Goal: Task Accomplishment & Management: Manage account settings

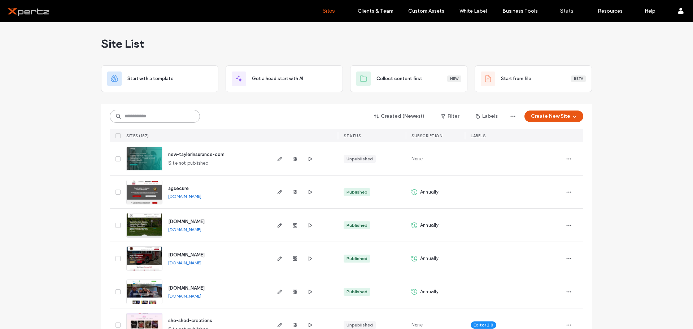
click at [131, 118] on input at bounding box center [155, 116] width 90 height 13
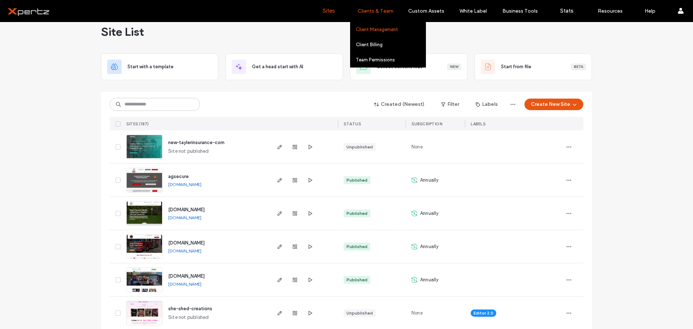
click at [377, 28] on label "Client Management" at bounding box center [377, 29] width 42 height 5
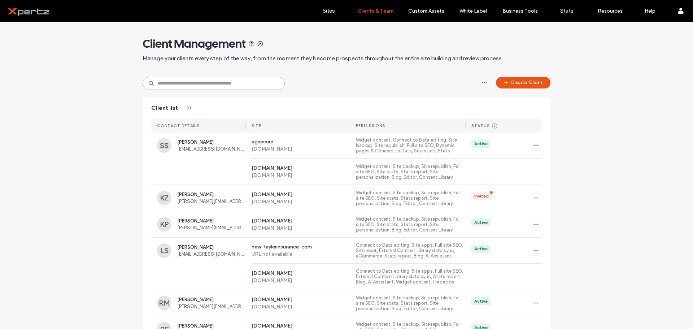
click at [161, 87] on input at bounding box center [213, 83] width 142 height 13
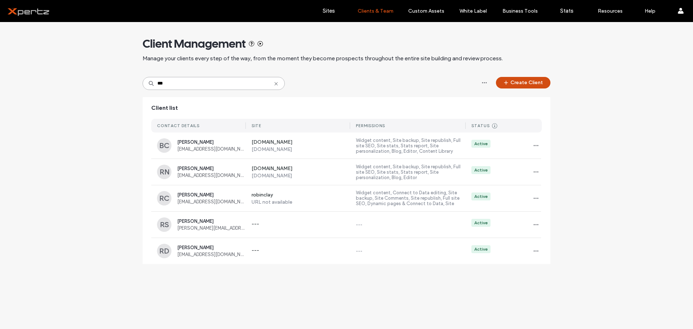
type input "***"
click at [510, 83] on button "Create Client" at bounding box center [523, 83] width 54 height 12
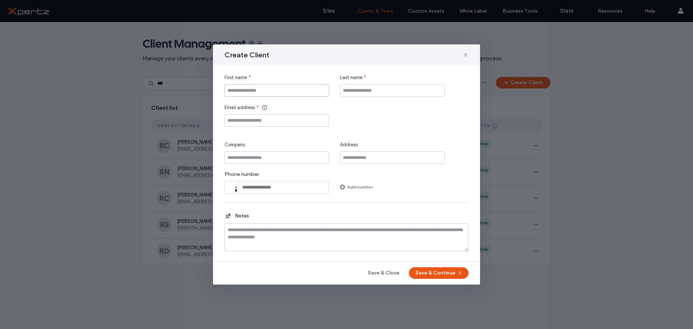
click at [260, 84] on input "First name" at bounding box center [276, 90] width 105 height 13
type input "***"
type input "*********"
click at [277, 122] on input "Email address" at bounding box center [276, 120] width 105 height 13
paste input "**********"
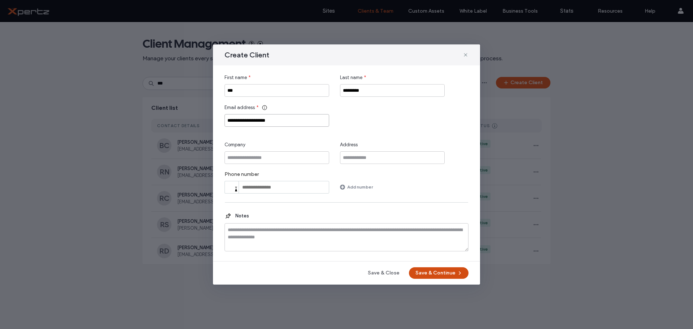
type input "**********"
click at [438, 270] on button "Save & Continue" at bounding box center [439, 273] width 60 height 12
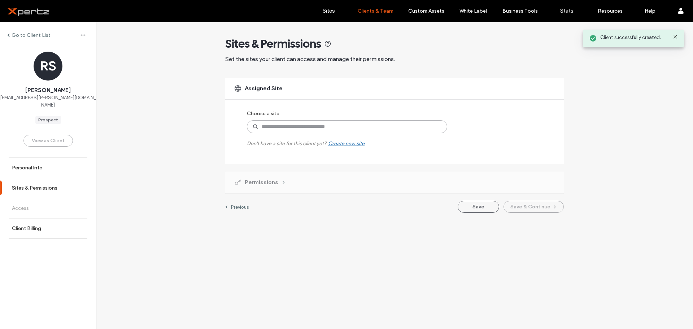
click at [337, 127] on input at bounding box center [347, 126] width 200 height 13
type input "**"
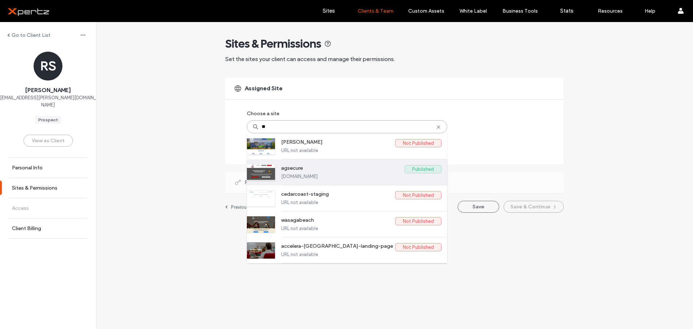
click at [378, 168] on label "agsecure" at bounding box center [342, 169] width 123 height 9
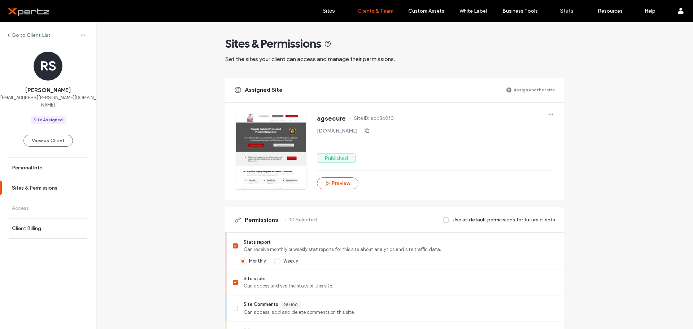
click at [544, 90] on label "Assign another site" at bounding box center [533, 89] width 41 height 13
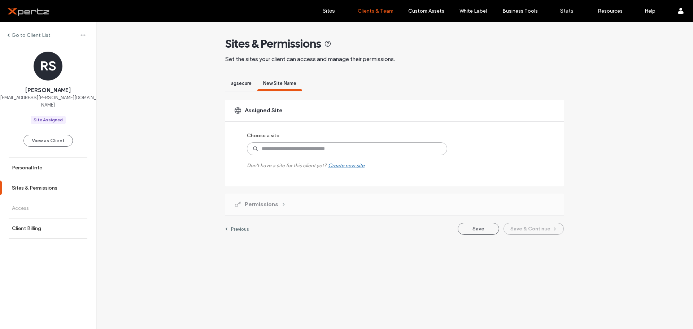
click at [296, 150] on input at bounding box center [347, 148] width 200 height 13
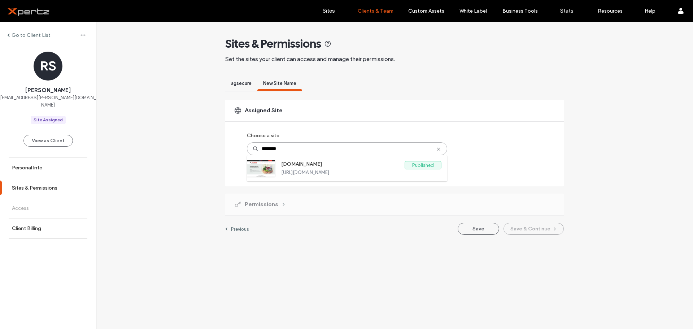
type input "********"
click at [241, 79] on div "agsecure" at bounding box center [241, 84] width 32 height 13
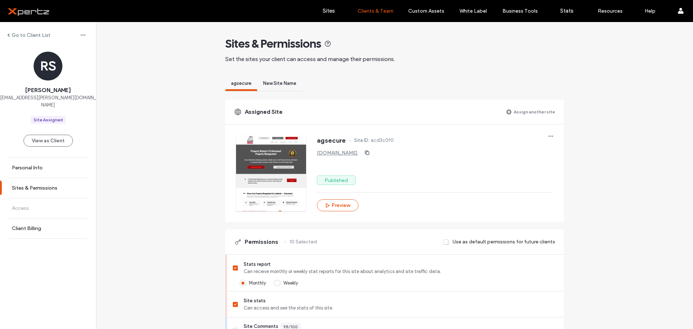
click at [281, 84] on span "New Site Name" at bounding box center [279, 82] width 33 height 5
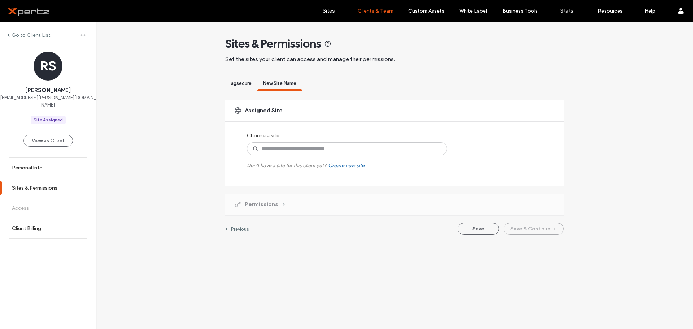
click at [238, 227] on label "Previous" at bounding box center [240, 228] width 18 height 5
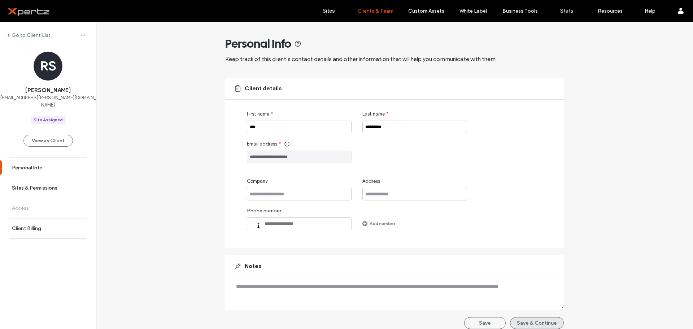
click at [529, 320] on button "Save & Continue" at bounding box center [537, 323] width 54 height 12
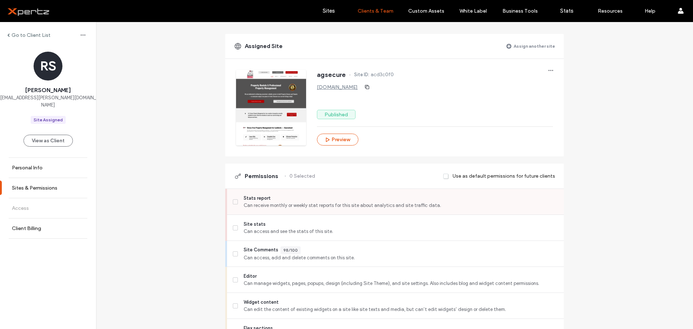
scroll to position [48, 0]
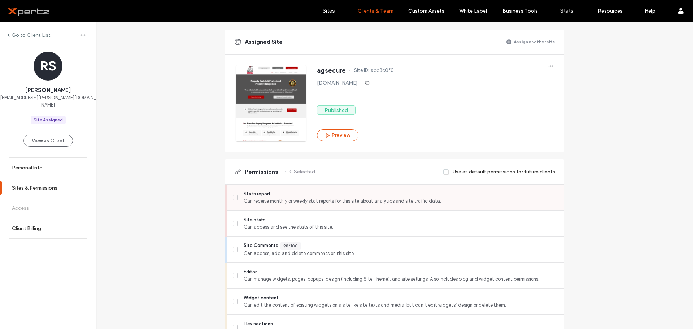
click at [234, 198] on icon at bounding box center [235, 197] width 3 height 2
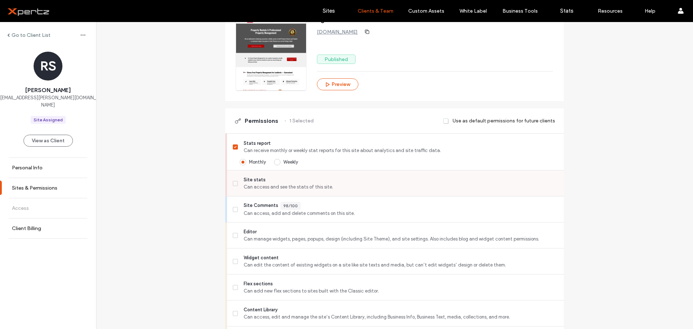
scroll to position [108, 0]
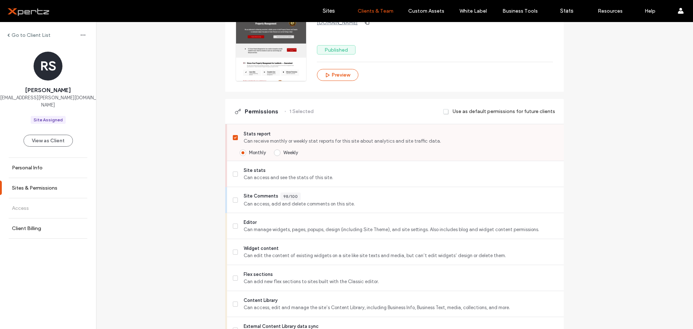
click at [283, 153] on span "Weekly" at bounding box center [290, 152] width 15 height 5
click at [234, 173] on icon at bounding box center [235, 174] width 3 height 2
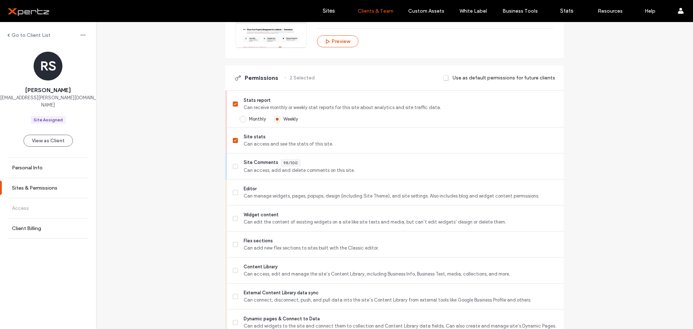
scroll to position [144, 0]
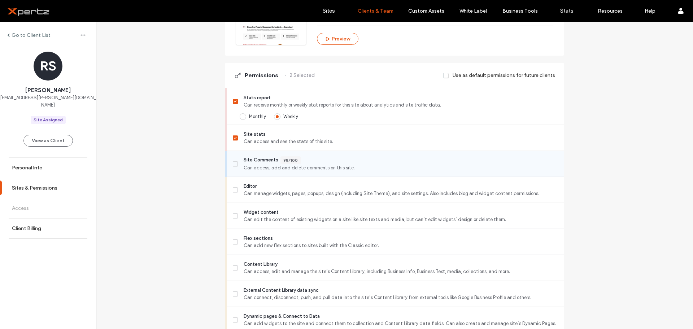
click at [234, 163] on icon at bounding box center [235, 164] width 3 height 2
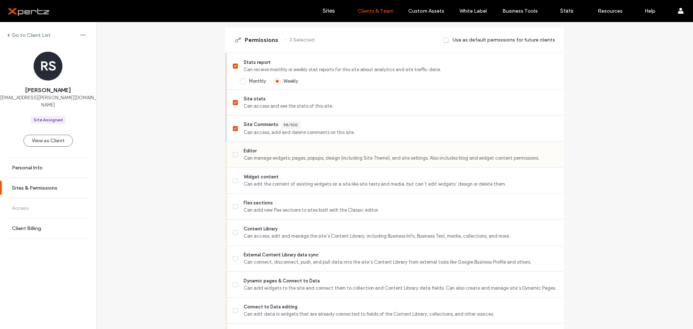
scroll to position [180, 0]
click at [233, 156] on label "Editor Can manage widgets, pages, popups, design (including Site Theme), and si…" at bounding box center [395, 153] width 325 height 14
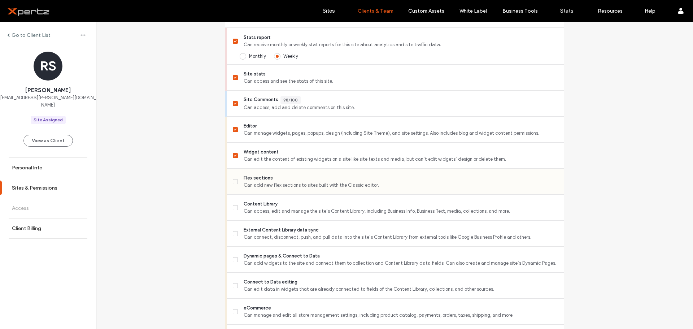
scroll to position [228, 0]
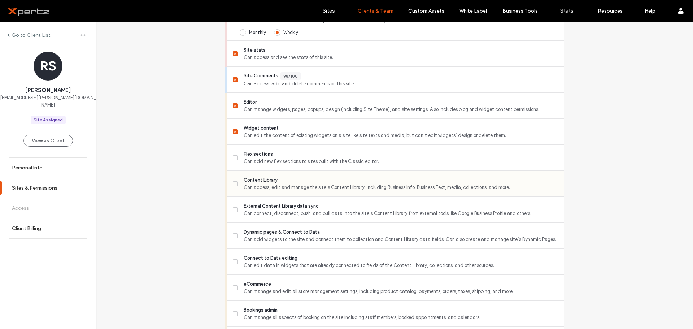
click at [233, 186] on span at bounding box center [235, 183] width 5 height 5
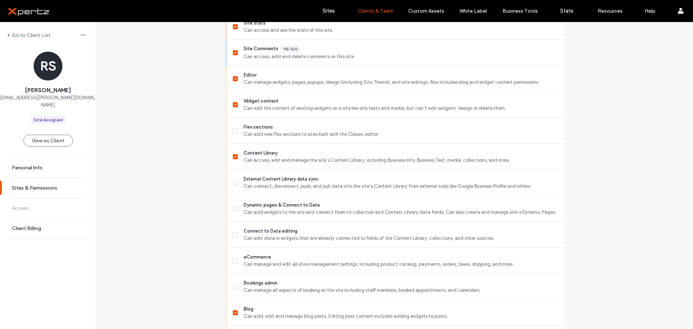
scroll to position [264, 0]
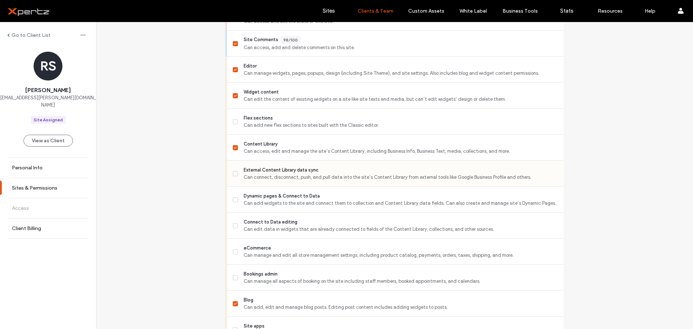
click at [233, 175] on span at bounding box center [235, 173] width 5 height 5
drag, startPoint x: 232, startPoint y: 195, endPoint x: 232, endPoint y: 200, distance: 4.7
click at [233, 195] on label "Dynamic pages & Connect to Data Can add widgets to the site and connect them to…" at bounding box center [395, 199] width 325 height 14
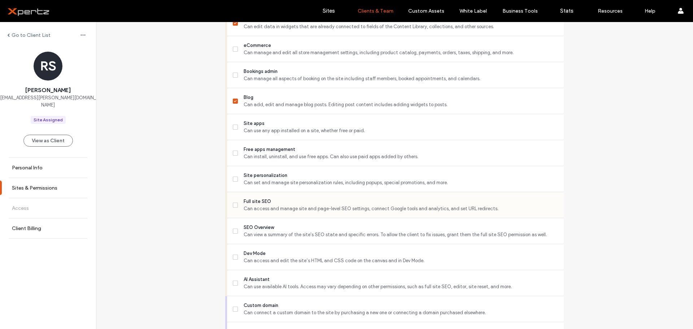
scroll to position [469, 0]
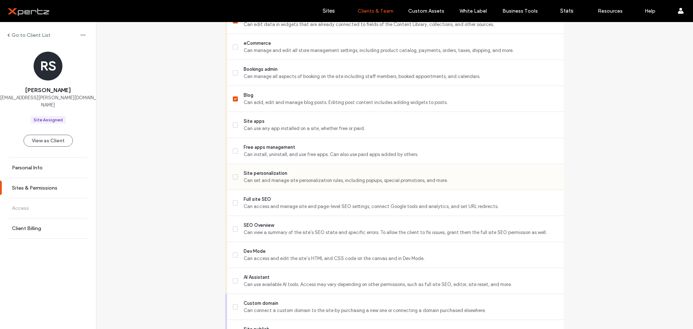
click at [234, 176] on icon at bounding box center [235, 177] width 3 height 2
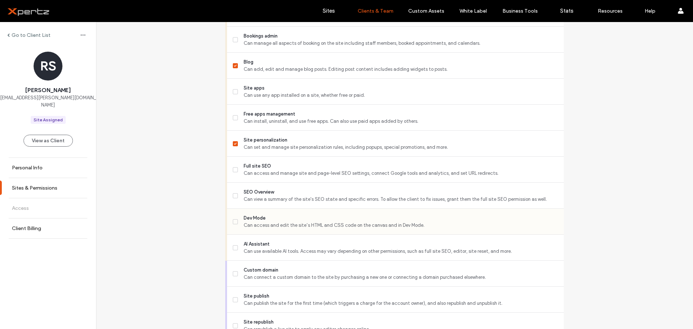
scroll to position [505, 0]
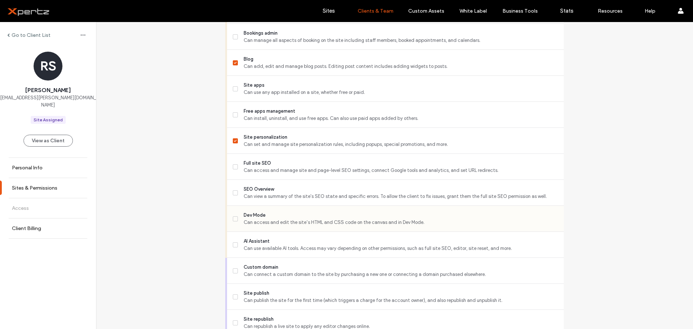
click at [233, 218] on span at bounding box center [235, 218] width 5 height 5
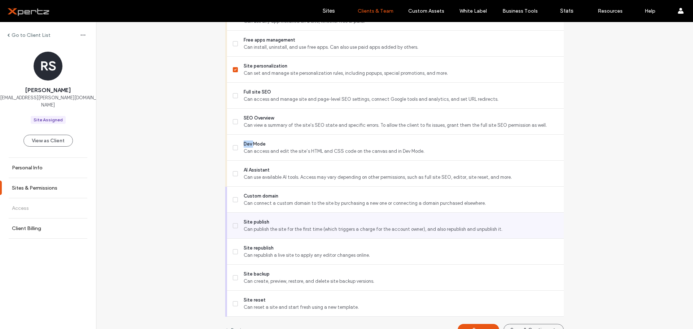
scroll to position [577, 0]
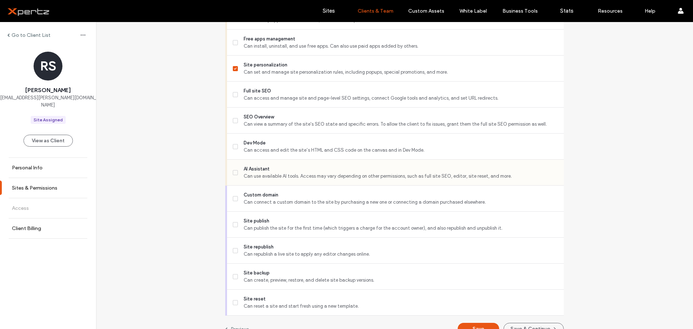
click at [233, 173] on span at bounding box center [235, 172] width 5 height 5
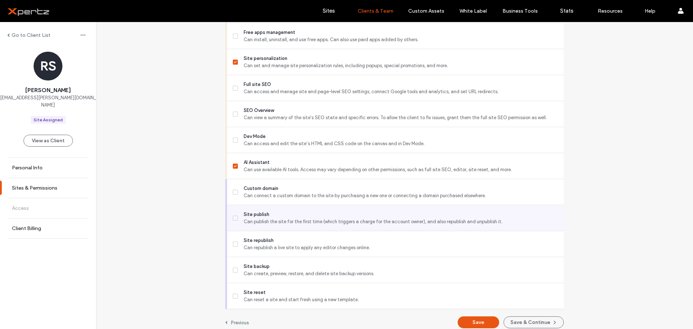
scroll to position [590, 0]
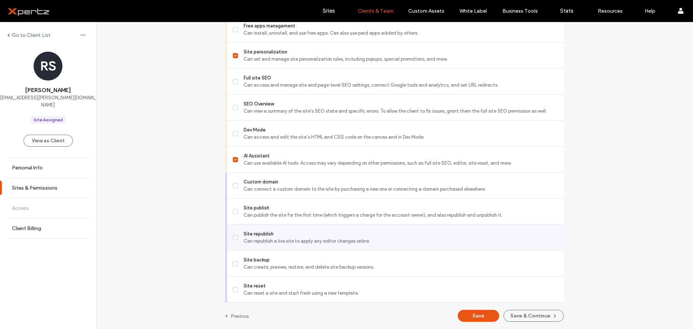
click at [234, 237] on icon at bounding box center [235, 237] width 3 height 2
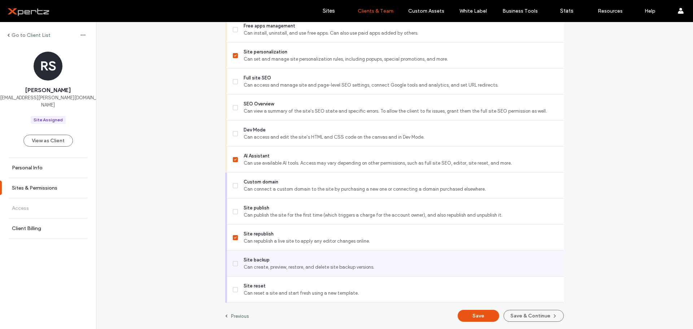
click at [228, 262] on div "Site backup Can create, preview, restore, and delete site backup versions." at bounding box center [395, 263] width 337 height 26
click at [233, 261] on span at bounding box center [235, 263] width 5 height 5
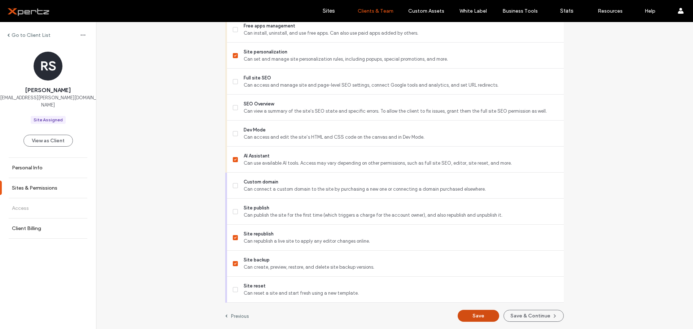
click at [473, 315] on button "Save" at bounding box center [477, 315] width 41 height 12
click at [561, 313] on button "Save & Continue" at bounding box center [533, 315] width 60 height 12
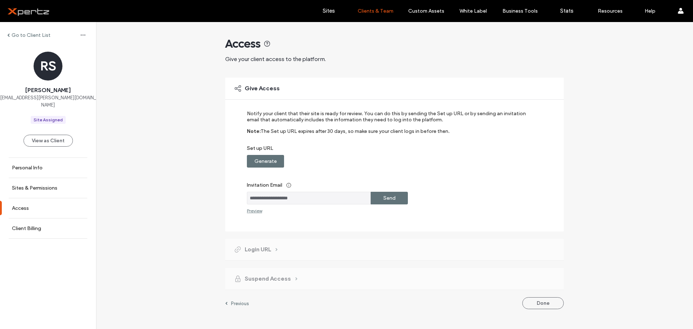
click at [261, 163] on label "Generate" at bounding box center [265, 160] width 22 height 13
click at [386, 160] on label "Copy" at bounding box center [389, 160] width 13 height 13
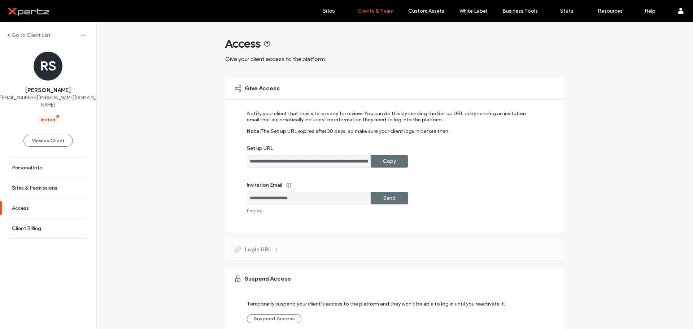
click at [32, 35] on label "Go to Client List" at bounding box center [31, 35] width 39 height 6
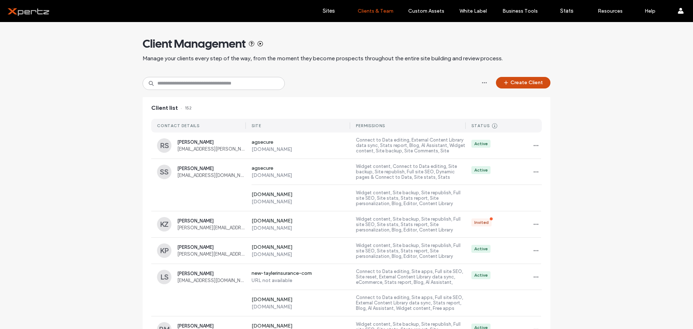
click at [523, 81] on button "Create Client" at bounding box center [523, 83] width 54 height 12
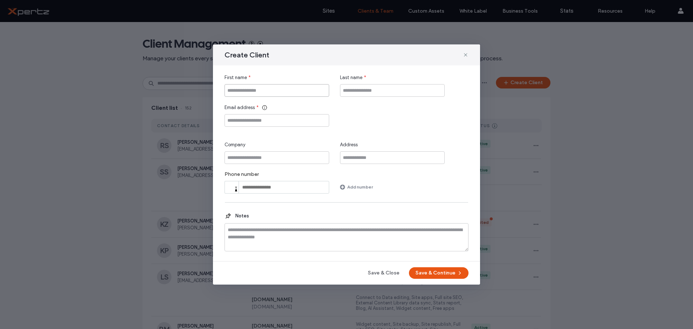
click at [268, 91] on input "First name" at bounding box center [276, 90] width 105 height 13
type input "***"
type input "******"
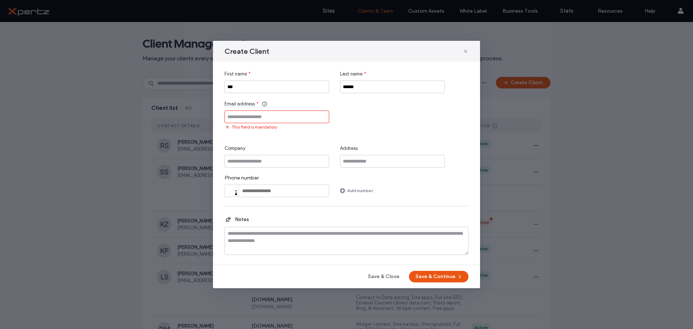
click at [247, 119] on input "Email address" at bounding box center [276, 116] width 105 height 13
paste input "**********"
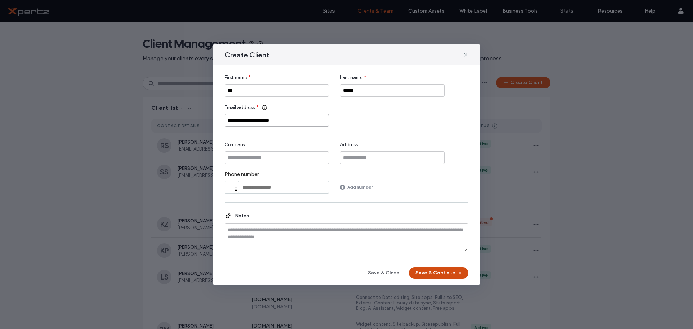
type input "**********"
click at [428, 267] on button "Save & Continue" at bounding box center [439, 273] width 60 height 12
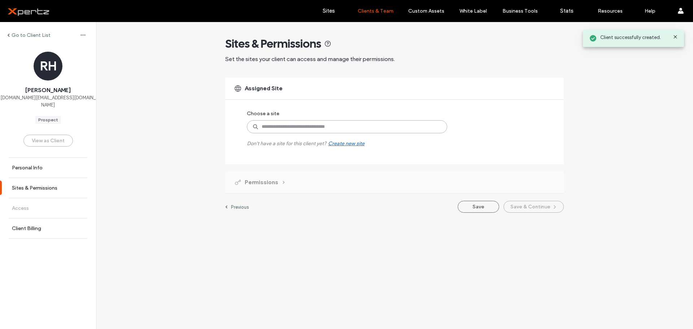
click at [271, 129] on input at bounding box center [347, 126] width 200 height 13
type input "********"
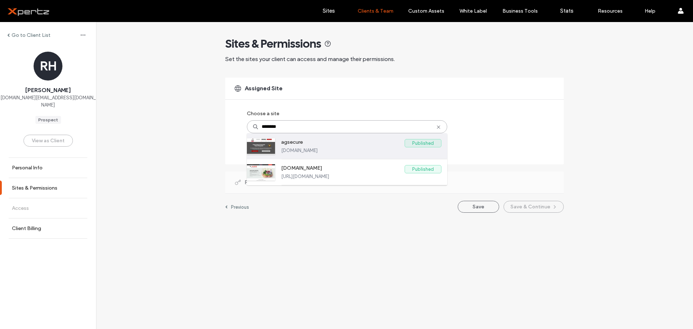
click at [287, 143] on label "agsecure" at bounding box center [342, 143] width 123 height 9
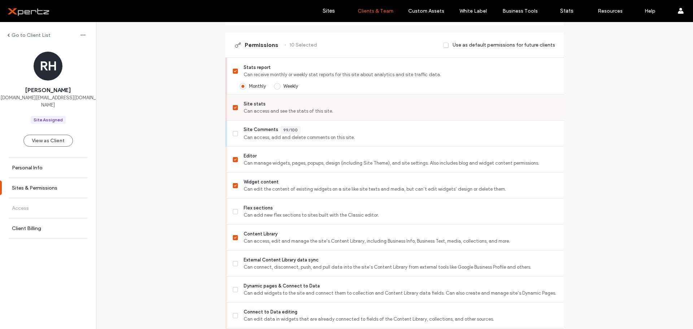
scroll to position [180, 0]
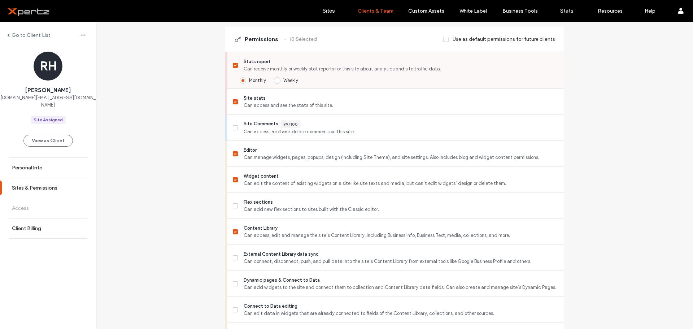
click at [283, 81] on span "Weekly" at bounding box center [290, 80] width 15 height 5
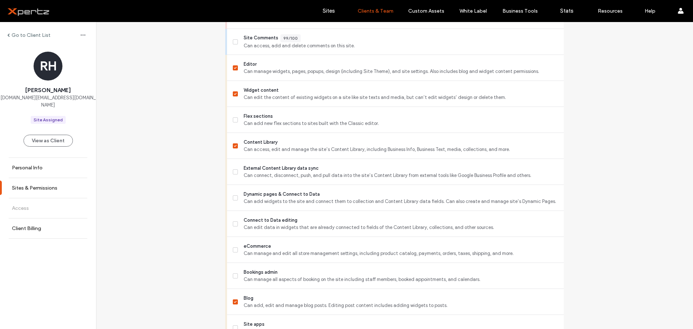
scroll to position [277, 0]
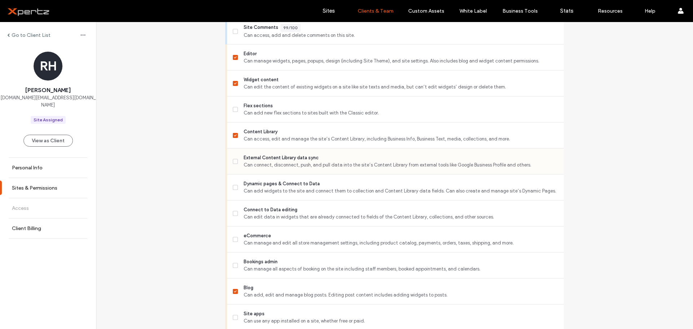
click at [233, 164] on label "External Content Library data sync Can connect, disconnect, push, and pull data…" at bounding box center [395, 161] width 325 height 14
click at [234, 188] on icon at bounding box center [235, 187] width 3 height 2
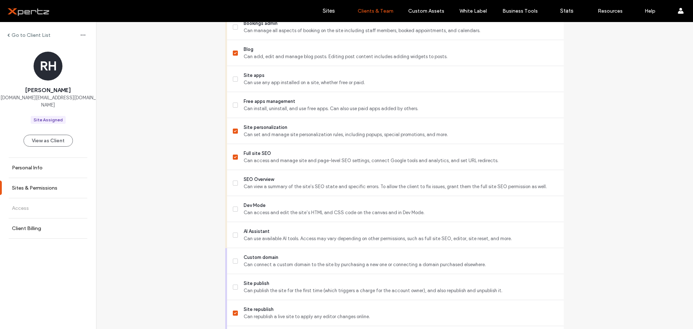
scroll to position [517, 0]
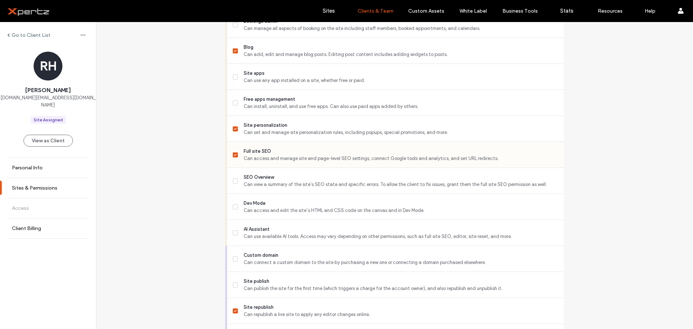
click at [234, 154] on icon at bounding box center [235, 155] width 3 height 2
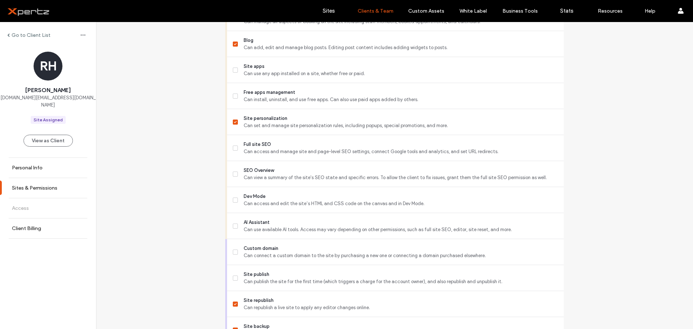
scroll to position [541, 0]
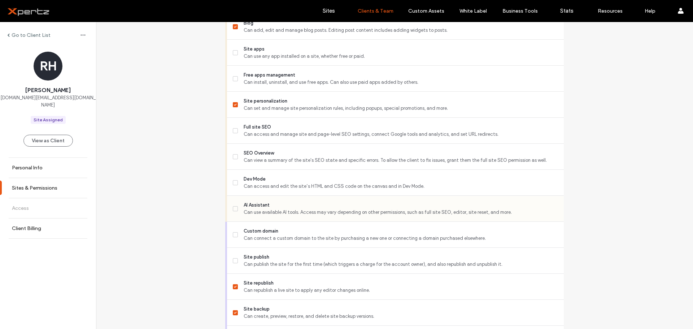
click at [233, 210] on span at bounding box center [235, 208] width 5 height 5
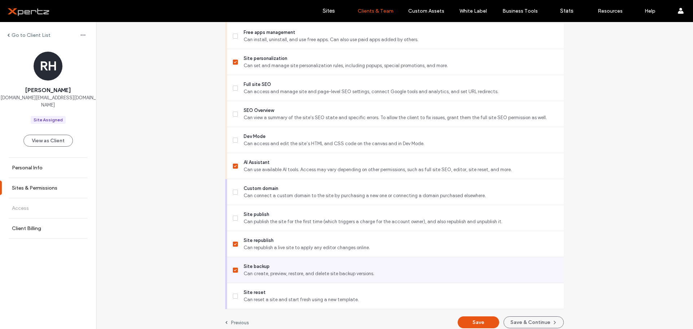
scroll to position [590, 0]
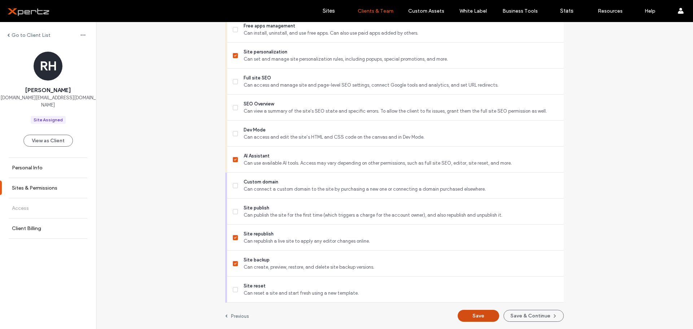
click at [476, 315] on button "Save" at bounding box center [477, 315] width 41 height 12
click at [234, 81] on icon at bounding box center [235, 81] width 3 height 2
click at [484, 312] on button "Save" at bounding box center [477, 315] width 41 height 12
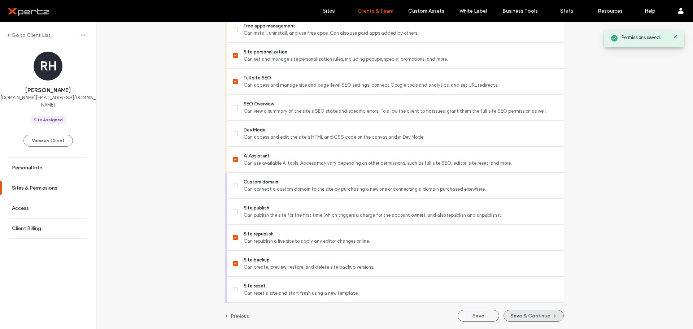
click at [527, 315] on button "Save & Continue" at bounding box center [533, 315] width 60 height 12
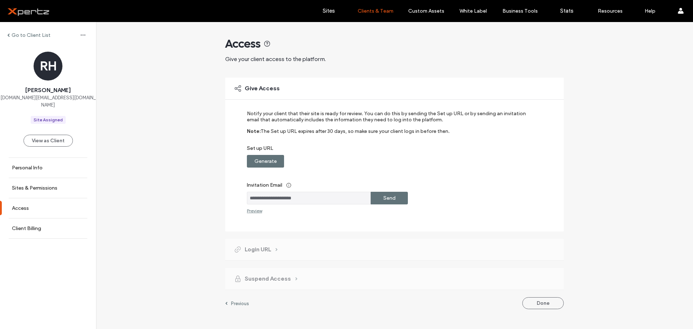
click at [260, 162] on label "Generate" at bounding box center [265, 160] width 22 height 13
click at [383, 161] on label "Copy" at bounding box center [389, 160] width 13 height 13
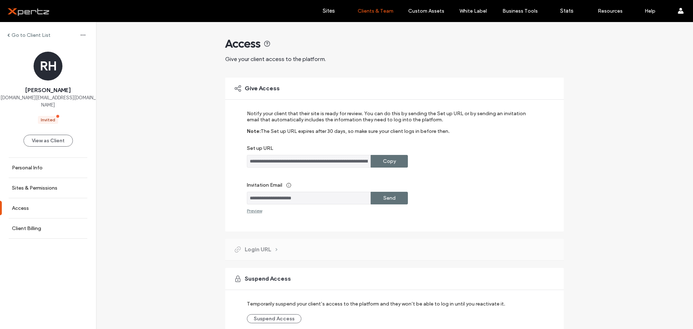
click at [36, 36] on label "Go to Client List" at bounding box center [31, 35] width 39 height 6
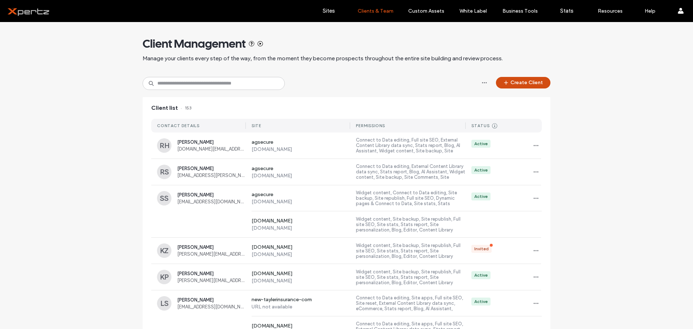
click at [503, 84] on icon "button" at bounding box center [506, 83] width 6 height 6
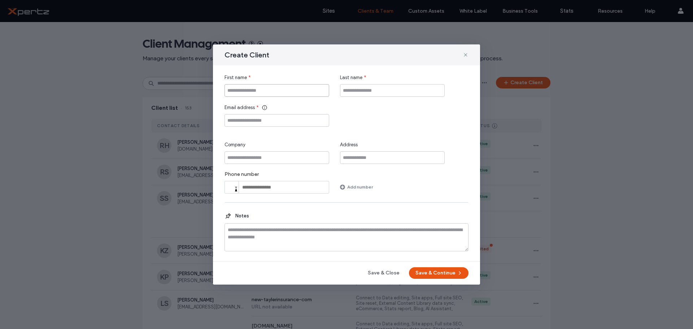
click at [236, 89] on input "First name" at bounding box center [276, 90] width 105 height 13
type input "**"
type input "******"
click at [233, 119] on input "Email address" at bounding box center [276, 120] width 105 height 13
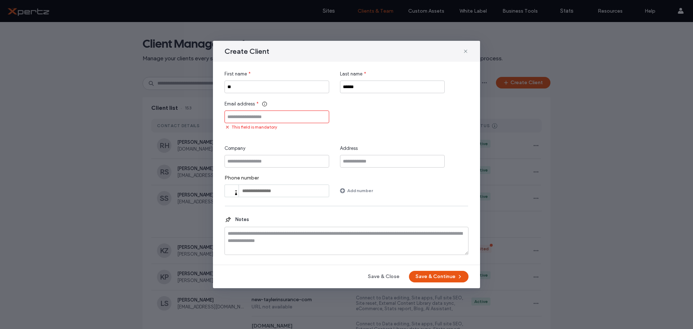
click at [304, 117] on input "Email address" at bounding box center [276, 116] width 105 height 13
paste input "**********"
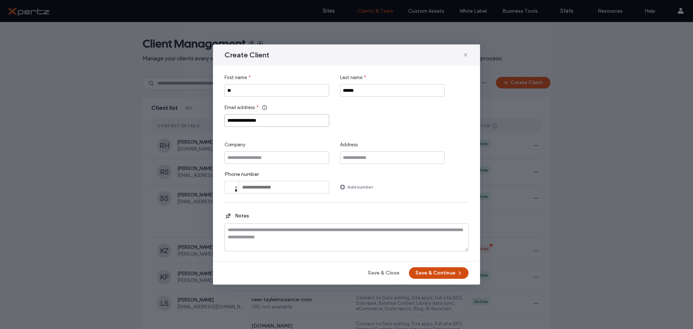
type input "**********"
click at [426, 274] on button "Save & Continue" at bounding box center [439, 273] width 60 height 12
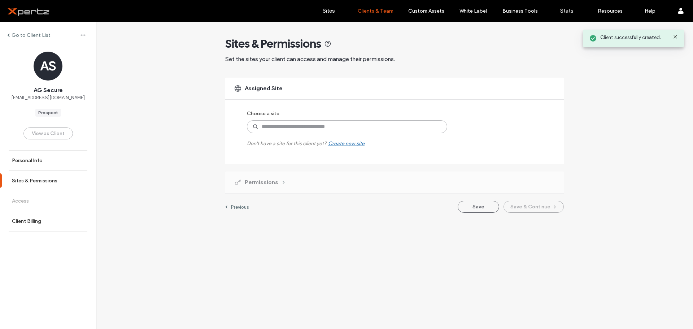
click at [275, 128] on input at bounding box center [347, 126] width 200 height 13
type input "********"
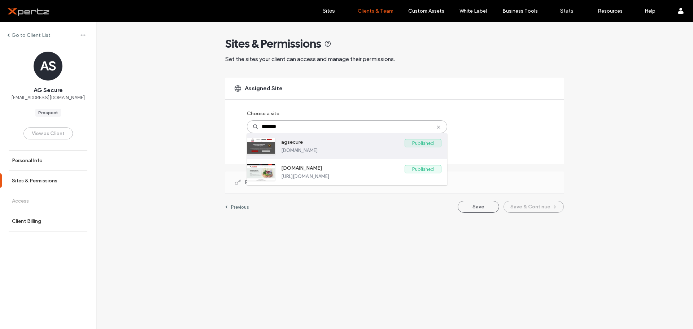
click at [296, 144] on label "agsecure" at bounding box center [342, 143] width 123 height 9
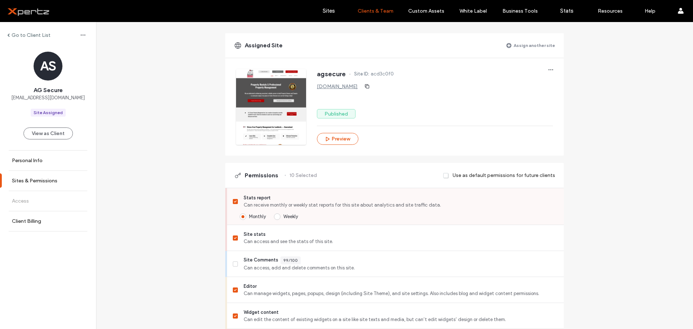
scroll to position [60, 0]
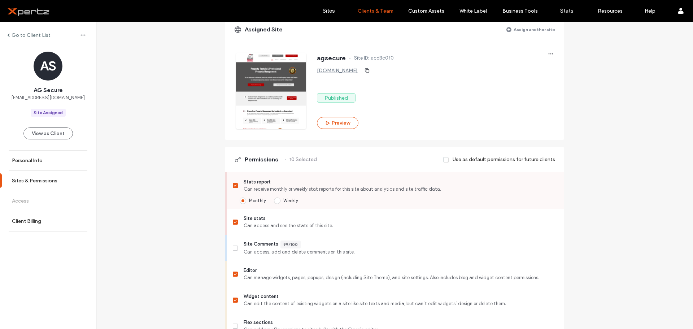
click at [283, 200] on span "Weekly" at bounding box center [290, 200] width 15 height 5
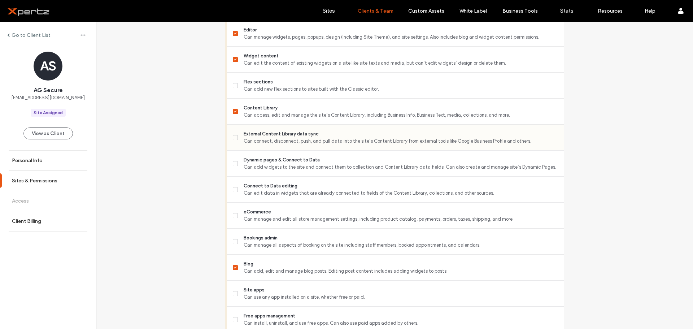
scroll to position [313, 0]
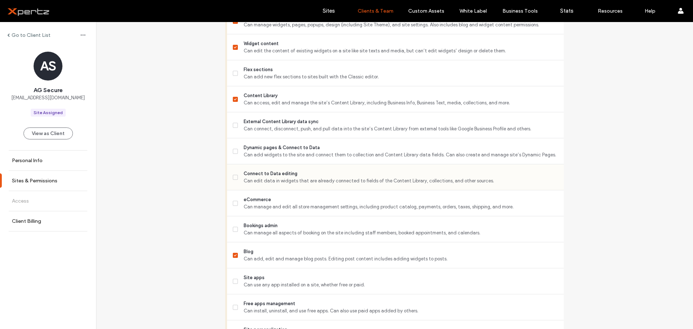
click at [233, 175] on span at bounding box center [235, 177] width 5 height 5
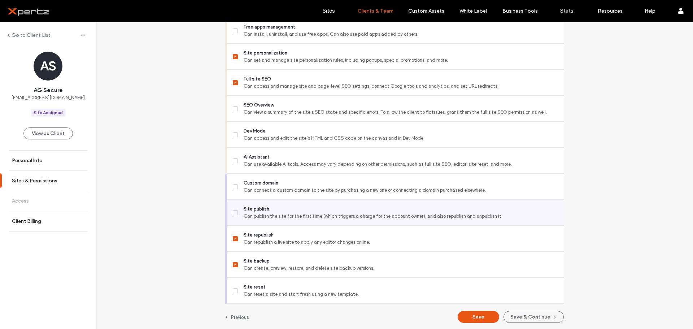
scroll to position [590, 0]
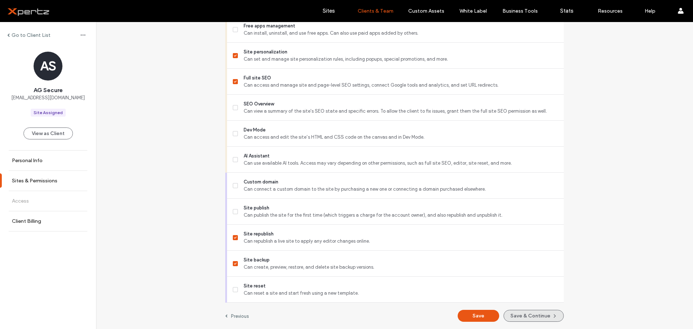
click at [524, 317] on button "Save & Continue" at bounding box center [533, 315] width 60 height 12
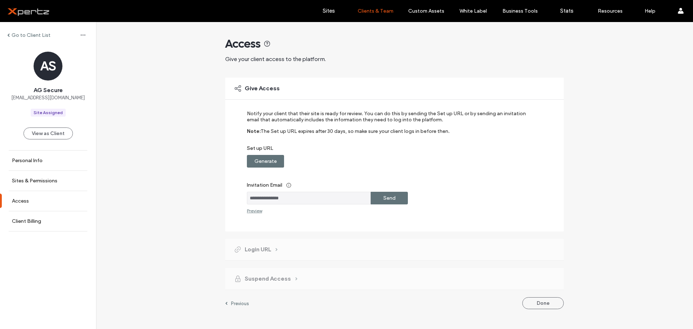
click at [255, 160] on label "Generate" at bounding box center [265, 160] width 22 height 13
click at [390, 160] on label "Copy" at bounding box center [389, 160] width 13 height 13
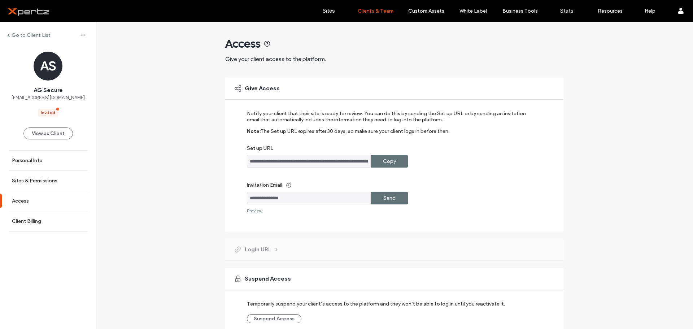
click at [21, 35] on label "Go to Client List" at bounding box center [31, 35] width 39 height 6
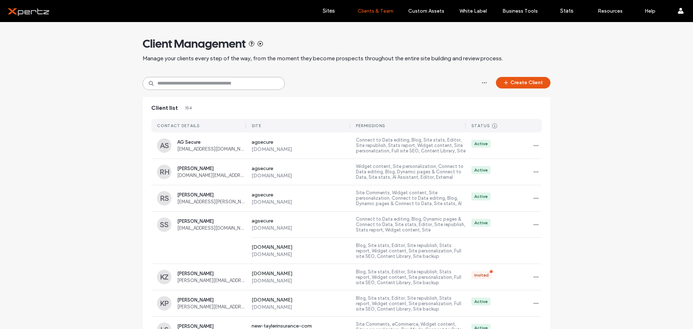
click at [195, 83] on input at bounding box center [213, 83] width 142 height 13
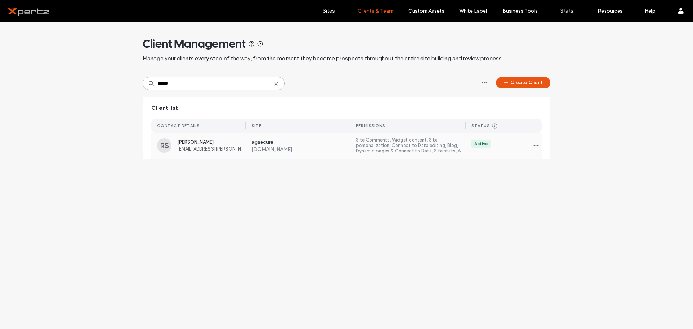
type input "******"
click at [191, 144] on span "[PERSON_NAME]" at bounding box center [211, 141] width 69 height 5
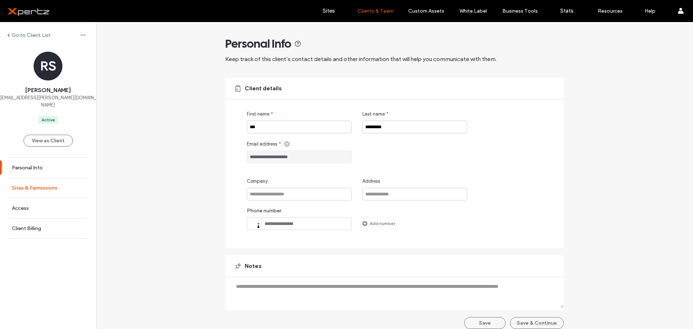
click at [40, 185] on label "Sites & Permissions" at bounding box center [34, 188] width 45 height 6
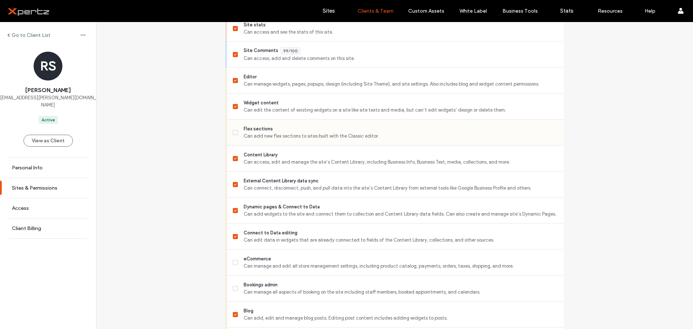
scroll to position [277, 0]
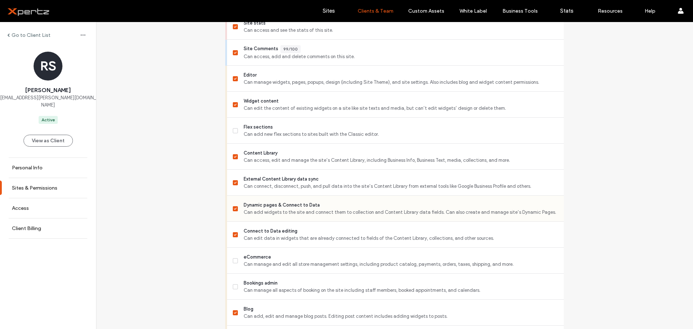
click at [234, 208] on span at bounding box center [235, 208] width 5 height 5
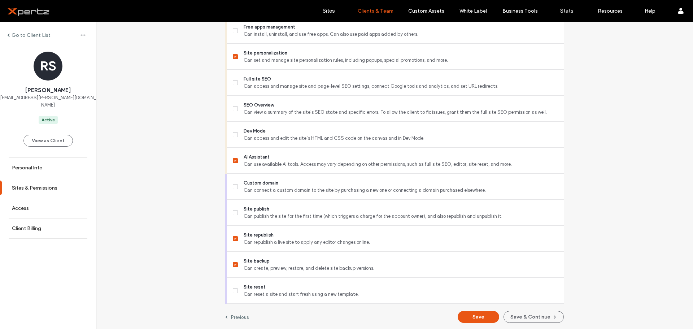
scroll to position [611, 0]
click at [474, 317] on button "Save" at bounding box center [477, 315] width 41 height 12
